Goal: Task Accomplishment & Management: Use online tool/utility

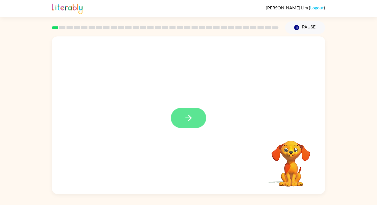
click at [196, 121] on button "button" at bounding box center [188, 118] width 35 height 20
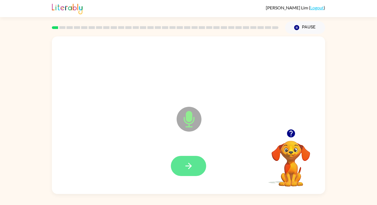
click at [185, 164] on icon "button" at bounding box center [189, 166] width 10 height 10
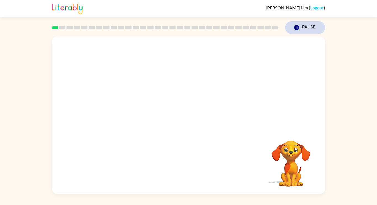
click at [297, 29] on icon "button" at bounding box center [296, 27] width 5 height 5
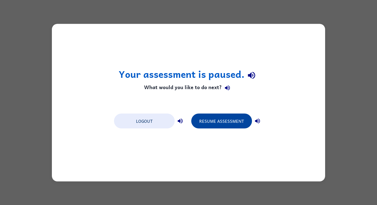
click at [235, 117] on button "Resume Assessment" at bounding box center [221, 120] width 61 height 15
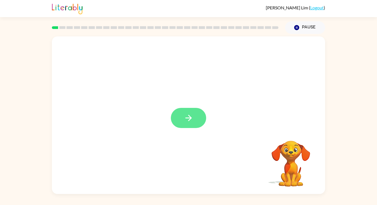
click at [188, 119] on icon "button" at bounding box center [189, 118] width 10 height 10
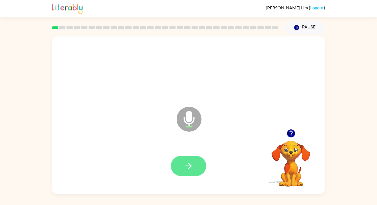
click at [189, 172] on button "button" at bounding box center [188, 166] width 35 height 20
click at [184, 169] on icon "button" at bounding box center [189, 166] width 10 height 10
click at [188, 168] on icon "button" at bounding box center [189, 166] width 10 height 10
click at [181, 171] on button "button" at bounding box center [188, 166] width 35 height 20
click at [188, 168] on icon "button" at bounding box center [189, 166] width 10 height 10
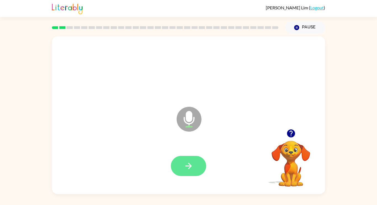
click at [184, 165] on icon "button" at bounding box center [189, 166] width 10 height 10
click at [190, 164] on icon "button" at bounding box center [189, 166] width 10 height 10
click at [187, 173] on button "button" at bounding box center [188, 166] width 35 height 20
click at [187, 164] on icon "button" at bounding box center [189, 166] width 10 height 10
click at [190, 162] on icon "button" at bounding box center [189, 166] width 10 height 10
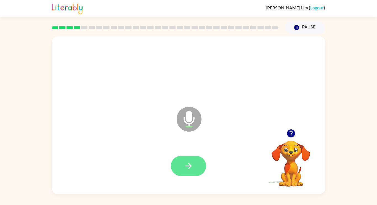
click at [184, 169] on icon "button" at bounding box center [189, 166] width 10 height 10
click at [196, 165] on button "button" at bounding box center [188, 166] width 35 height 20
click at [182, 166] on button "button" at bounding box center [188, 166] width 35 height 20
click at [193, 167] on icon "button" at bounding box center [189, 166] width 10 height 10
click at [187, 166] on icon "button" at bounding box center [188, 166] width 6 height 6
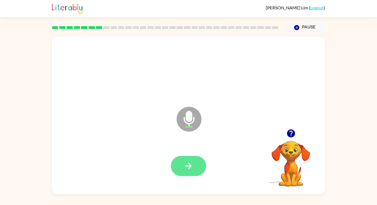
click at [180, 162] on button "button" at bounding box center [188, 166] width 35 height 20
click at [184, 159] on button "button" at bounding box center [188, 166] width 35 height 20
click at [182, 164] on button "button" at bounding box center [188, 166] width 35 height 20
click at [183, 172] on button "button" at bounding box center [188, 166] width 35 height 20
click at [179, 163] on button "button" at bounding box center [188, 166] width 35 height 20
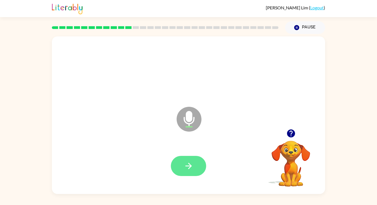
click at [180, 164] on button "button" at bounding box center [188, 166] width 35 height 20
click at [182, 165] on button "button" at bounding box center [188, 166] width 35 height 20
click at [188, 164] on icon "button" at bounding box center [189, 166] width 10 height 10
click at [180, 166] on button "button" at bounding box center [188, 166] width 35 height 20
click at [190, 166] on icon "button" at bounding box center [188, 166] width 6 height 6
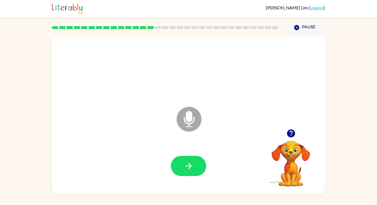
click at [294, 131] on icon "button" at bounding box center [291, 134] width 10 height 10
click at [186, 165] on icon "button" at bounding box center [189, 166] width 10 height 10
click at [187, 163] on icon "button" at bounding box center [189, 166] width 10 height 10
click at [196, 164] on button "button" at bounding box center [188, 166] width 35 height 20
click at [188, 163] on icon "button" at bounding box center [188, 166] width 6 height 6
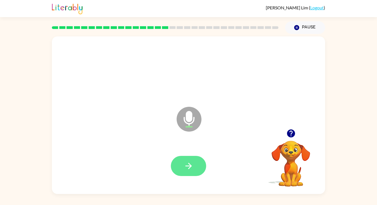
click at [188, 166] on icon "button" at bounding box center [188, 166] width 6 height 6
click at [188, 166] on icon "button" at bounding box center [189, 166] width 10 height 10
click at [189, 163] on icon "button" at bounding box center [188, 166] width 6 height 6
click at [176, 164] on button "button" at bounding box center [188, 166] width 35 height 20
click at [192, 169] on icon "button" at bounding box center [189, 166] width 10 height 10
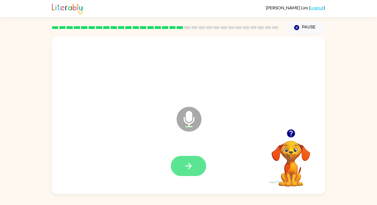
click at [188, 172] on button "button" at bounding box center [188, 166] width 35 height 20
click at [177, 166] on button "button" at bounding box center [188, 166] width 35 height 20
click at [188, 172] on button "button" at bounding box center [188, 166] width 35 height 20
click at [179, 168] on button "button" at bounding box center [188, 166] width 35 height 20
click at [183, 168] on button "button" at bounding box center [188, 166] width 35 height 20
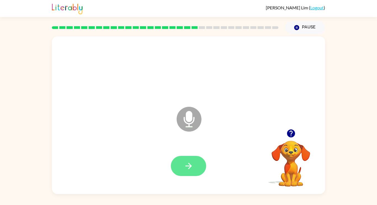
click at [187, 158] on button "button" at bounding box center [188, 166] width 35 height 20
click at [189, 159] on button "button" at bounding box center [188, 166] width 35 height 20
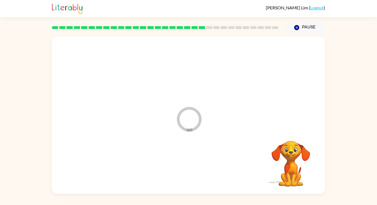
click at [191, 168] on div at bounding box center [188, 165] width 262 height 45
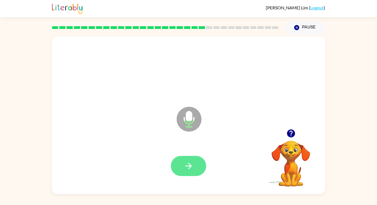
click at [189, 172] on button "button" at bounding box center [188, 166] width 35 height 20
click at [175, 157] on div at bounding box center [188, 166] width 35 height 20
click at [194, 173] on button "button" at bounding box center [188, 166] width 35 height 20
click at [185, 168] on icon "button" at bounding box center [189, 166] width 10 height 10
click at [196, 172] on button "button" at bounding box center [188, 166] width 35 height 20
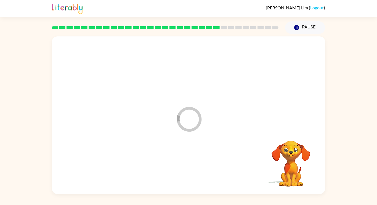
click at [185, 158] on div at bounding box center [188, 165] width 262 height 45
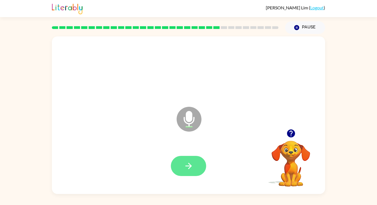
click at [182, 167] on button "button" at bounding box center [188, 166] width 35 height 20
click at [186, 157] on button "button" at bounding box center [188, 166] width 35 height 20
click at [181, 169] on button "button" at bounding box center [188, 166] width 35 height 20
click at [175, 169] on button "button" at bounding box center [188, 166] width 35 height 20
click at [177, 165] on button "button" at bounding box center [188, 166] width 35 height 20
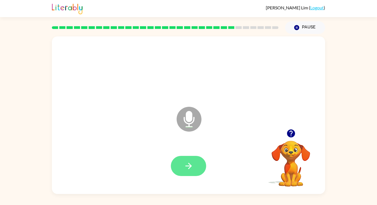
click at [182, 166] on button "button" at bounding box center [188, 166] width 35 height 20
click at [193, 161] on button "button" at bounding box center [188, 166] width 35 height 20
click at [187, 164] on icon "button" at bounding box center [189, 166] width 10 height 10
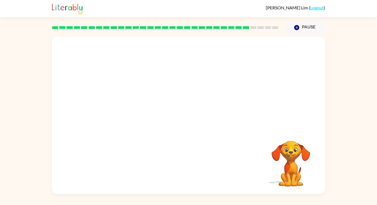
click at [288, 155] on video "Your browser must support playing .mp4 files to use Literably. Please try using…" at bounding box center [290, 159] width 55 height 55
click at [292, 155] on video "Your browser must support playing .mp4 files to use Literably. Please try using…" at bounding box center [290, 159] width 55 height 55
click at [292, 156] on video "Your browser must support playing .mp4 files to use Literably. Please try using…" at bounding box center [290, 159] width 55 height 55
click at [290, 160] on video "Your browser must support playing .mp4 files to use Literably. Please try using…" at bounding box center [290, 159] width 55 height 55
click at [294, 156] on video "Your browser must support playing .mp4 files to use Literably. Please try using…" at bounding box center [290, 159] width 55 height 55
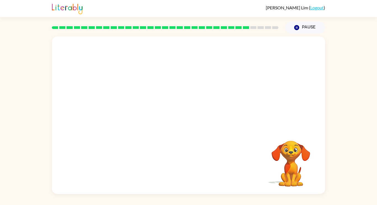
click at [128, 81] on div at bounding box center [188, 69] width 262 height 45
click at [308, 27] on button "Pause Pause" at bounding box center [305, 27] width 40 height 13
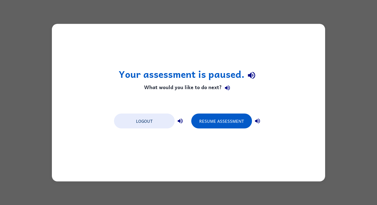
click at [357, 69] on div "Your assessment is paused. What would you like to do next? Logout Resume Assess…" at bounding box center [188, 102] width 377 height 205
click at [345, 78] on div "Your assessment is paused. What would you like to do next? Logout Resume Assess…" at bounding box center [188, 102] width 377 height 205
click at [350, 192] on div "Your assessment is paused. What would you like to do next? Logout Resume Assess…" at bounding box center [188, 102] width 377 height 205
click at [353, 179] on div "Your assessment is paused. What would you like to do next? Logout Resume Assess…" at bounding box center [188, 102] width 377 height 205
click at [349, 162] on div "Your assessment is paused. What would you like to do next? Logout Resume Assess…" at bounding box center [188, 102] width 377 height 205
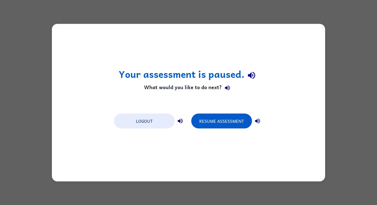
click at [377, 138] on div "Your assessment is paused. What would you like to do next? Logout Resume Assess…" at bounding box center [188, 102] width 377 height 205
click at [227, 123] on button "Resume Assessment" at bounding box center [221, 120] width 61 height 15
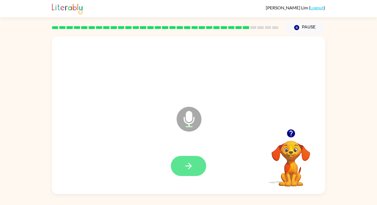
click at [185, 168] on icon "button" at bounding box center [189, 166] width 10 height 10
click at [287, 137] on icon "button" at bounding box center [291, 134] width 10 height 10
click at [194, 170] on button "button" at bounding box center [188, 166] width 35 height 20
click at [188, 165] on icon "button" at bounding box center [189, 166] width 10 height 10
click at [289, 138] on icon "button" at bounding box center [291, 134] width 10 height 10
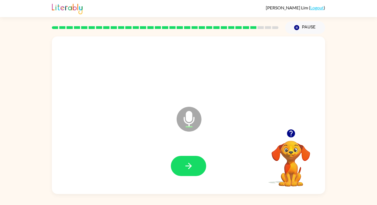
click at [291, 134] on icon "button" at bounding box center [291, 134] width 10 height 10
click at [300, 29] on icon "Pause" at bounding box center [297, 28] width 6 height 6
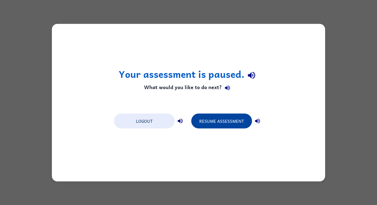
click at [220, 123] on button "Resume Assessment" at bounding box center [221, 120] width 61 height 15
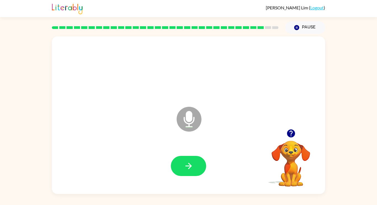
click at [260, 30] on div at bounding box center [165, 27] width 233 height 19
click at [184, 165] on icon "button" at bounding box center [189, 166] width 10 height 10
click at [185, 166] on icon "button" at bounding box center [189, 166] width 10 height 10
click at [199, 158] on button "button" at bounding box center [188, 166] width 35 height 20
click at [175, 164] on button "button" at bounding box center [188, 166] width 35 height 20
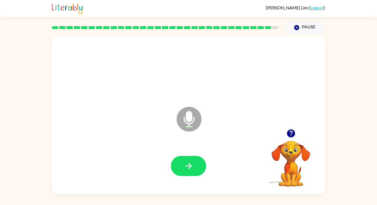
click at [295, 135] on icon "button" at bounding box center [291, 134] width 10 height 10
click at [192, 168] on icon "button" at bounding box center [189, 166] width 10 height 10
